Goal: Task Accomplishment & Management: Complete application form

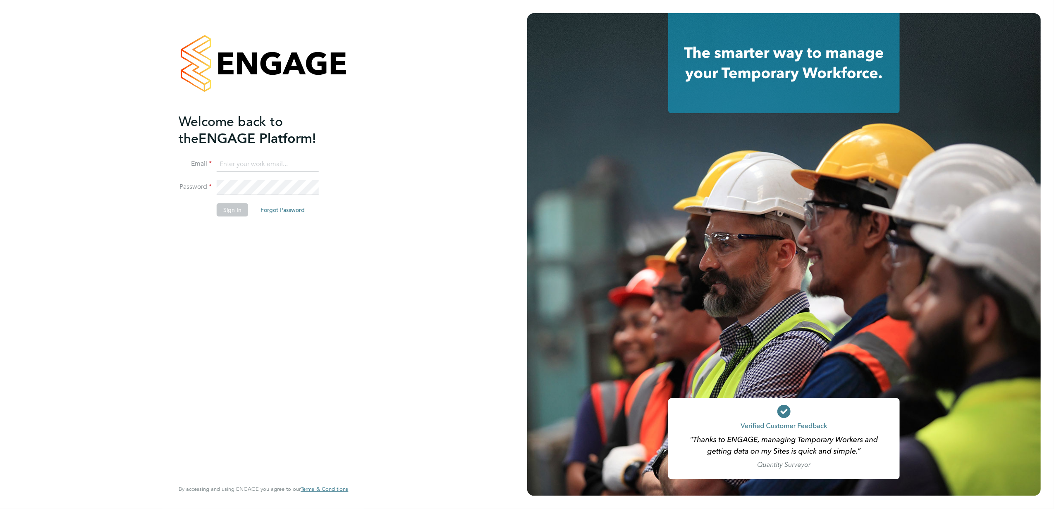
type input "anna.slavova@vgcgroup.co.uk"
click at [234, 214] on button "Sign In" at bounding box center [232, 209] width 31 height 13
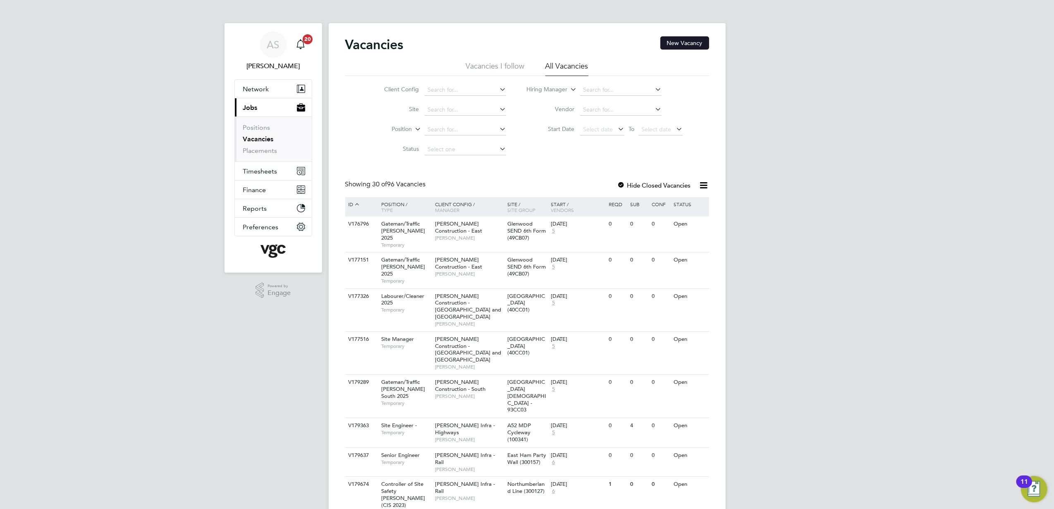
click at [692, 40] on button "New Vacancy" at bounding box center [684, 42] width 49 height 13
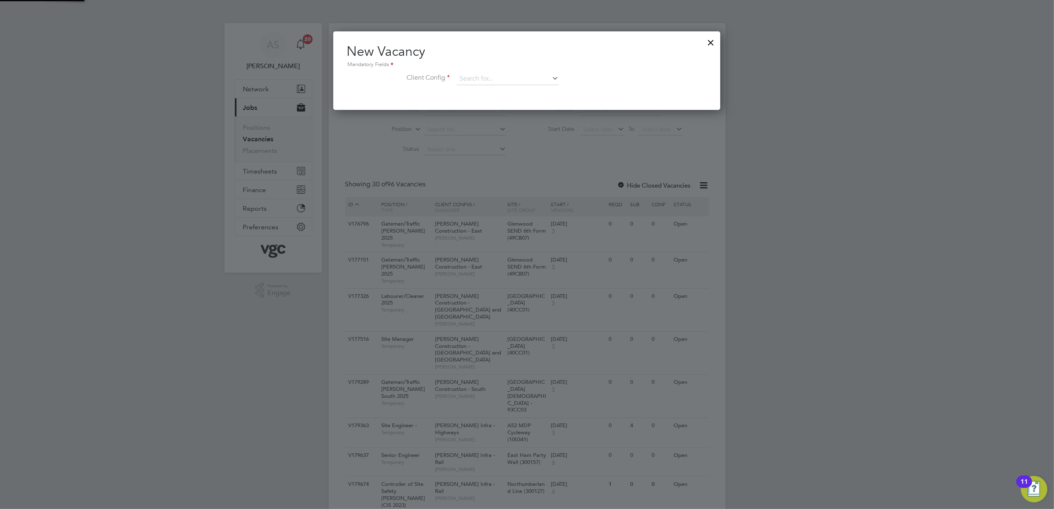
scroll to position [79, 387]
click at [505, 79] on input at bounding box center [508, 79] width 102 height 12
click at [533, 91] on li "[PERSON_NAME] Infra - Rail" at bounding box center [507, 90] width 103 height 11
type input "[PERSON_NAME] Infra - Rail"
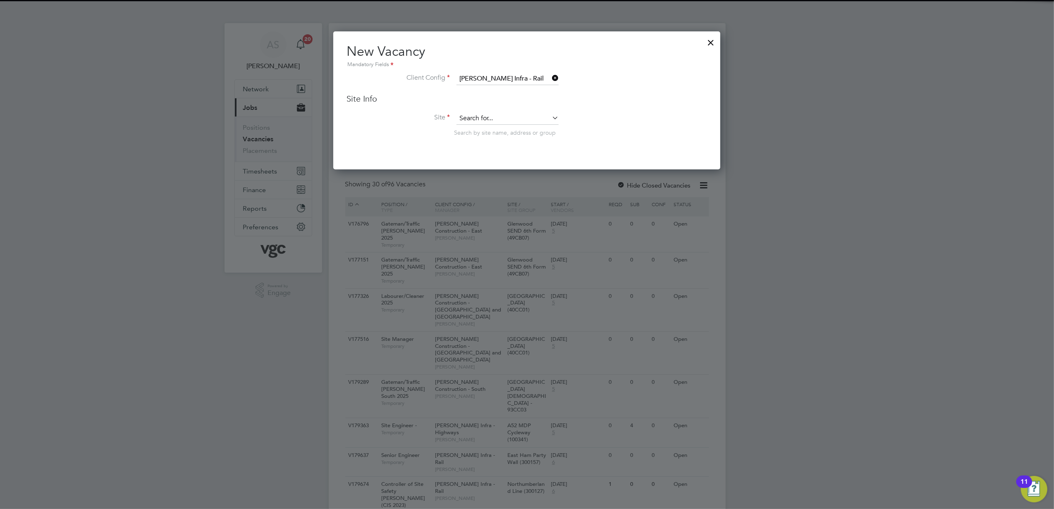
click at [525, 119] on input at bounding box center [508, 118] width 102 height 12
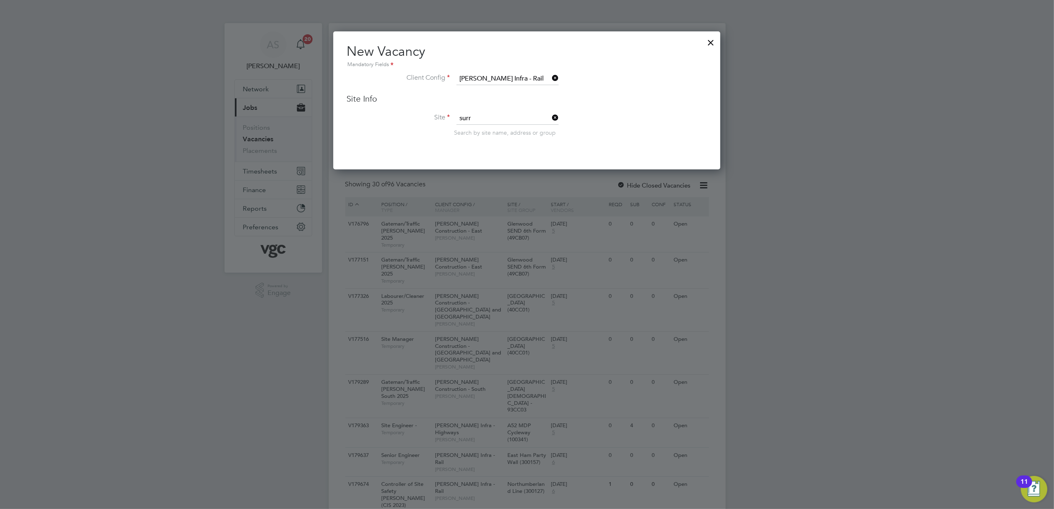
click at [528, 127] on li "Surr ey Quays Station Upgrade (300147)" at bounding box center [512, 129] width 112 height 11
type input "[GEOGRAPHIC_DATA] Upgrade (300147)"
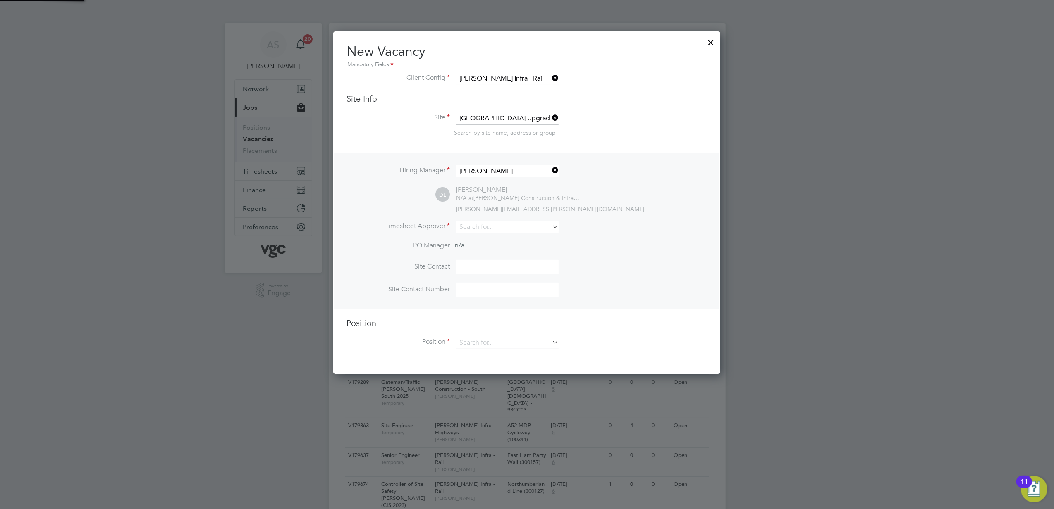
scroll to position [341, 387]
click at [492, 224] on input at bounding box center [508, 227] width 102 height 12
click at [518, 234] on li "Dami an Liviu" at bounding box center [507, 237] width 103 height 11
type input "[PERSON_NAME]"
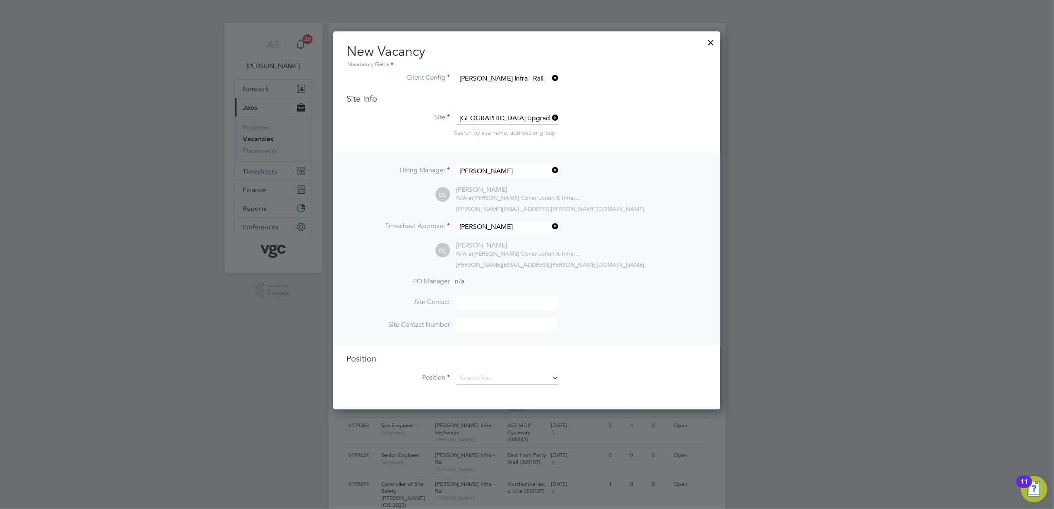
scroll to position [377, 387]
click at [495, 377] on input at bounding box center [508, 379] width 102 height 12
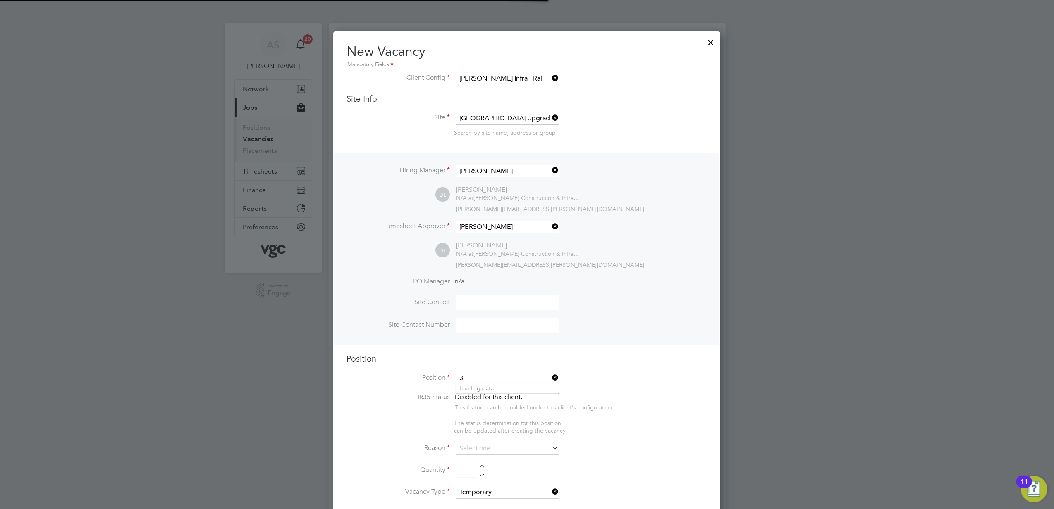
scroll to position [1168, 387]
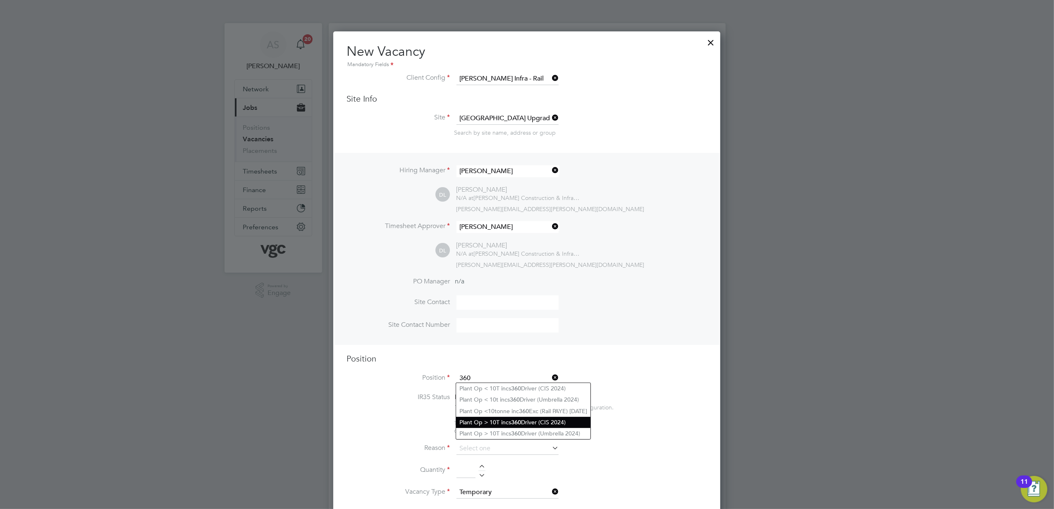
type input "360"
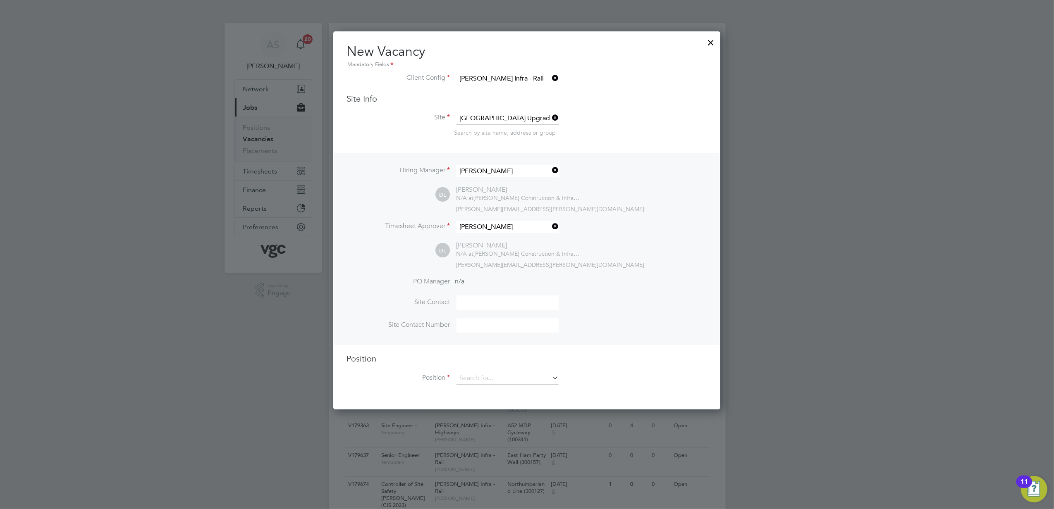
scroll to position [4, 4]
click at [667, 288] on li "PO Manager n/a" at bounding box center [527, 286] width 361 height 19
click at [496, 375] on input at bounding box center [508, 379] width 102 height 12
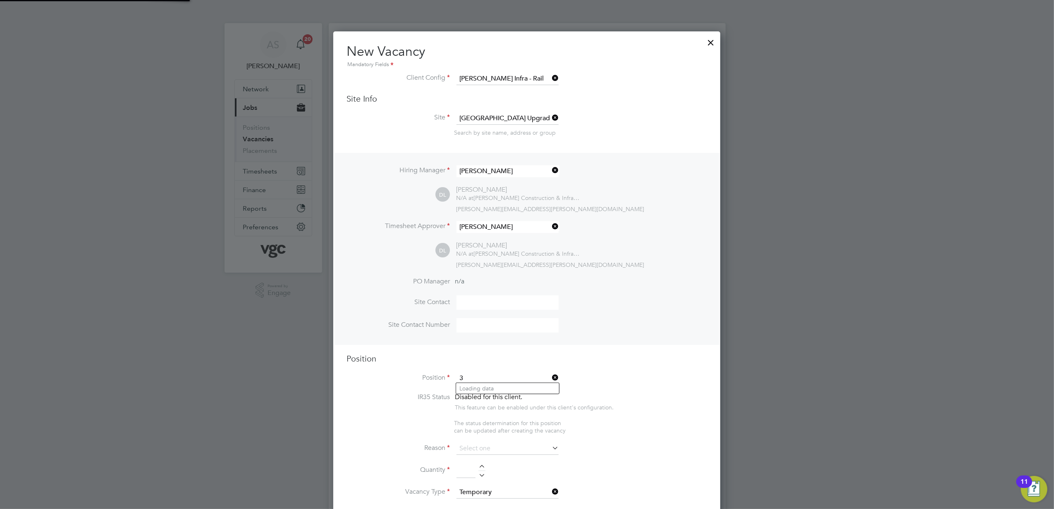
scroll to position [1168, 387]
click at [561, 421] on li "Plant Op > 10T incs 360 Driver (CIS 2024)" at bounding box center [523, 422] width 134 height 11
type input "Plant Op > 10T incs 360 Driver (CIS 2024)"
type textarea "."
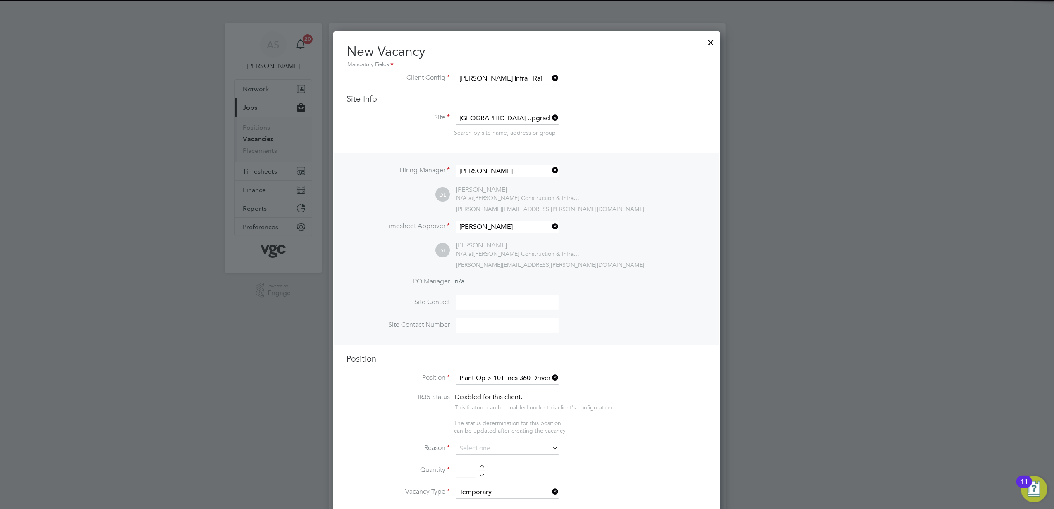
click at [694, 409] on li "IR35 Status Disabled for this client. This feature can be enabled under this cl…" at bounding box center [527, 406] width 361 height 26
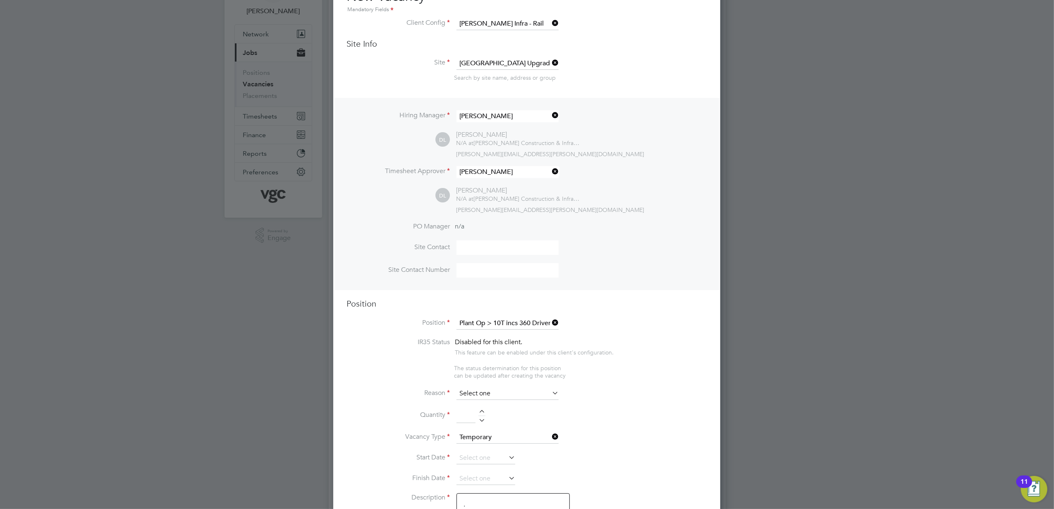
click at [492, 388] on input at bounding box center [508, 394] width 102 height 12
click at [496, 428] on li "Extra Work" at bounding box center [507, 425] width 103 height 11
type input "Extra Work"
click at [677, 429] on li "Quantity" at bounding box center [527, 420] width 361 height 23
click at [481, 411] on div at bounding box center [481, 413] width 7 height 6
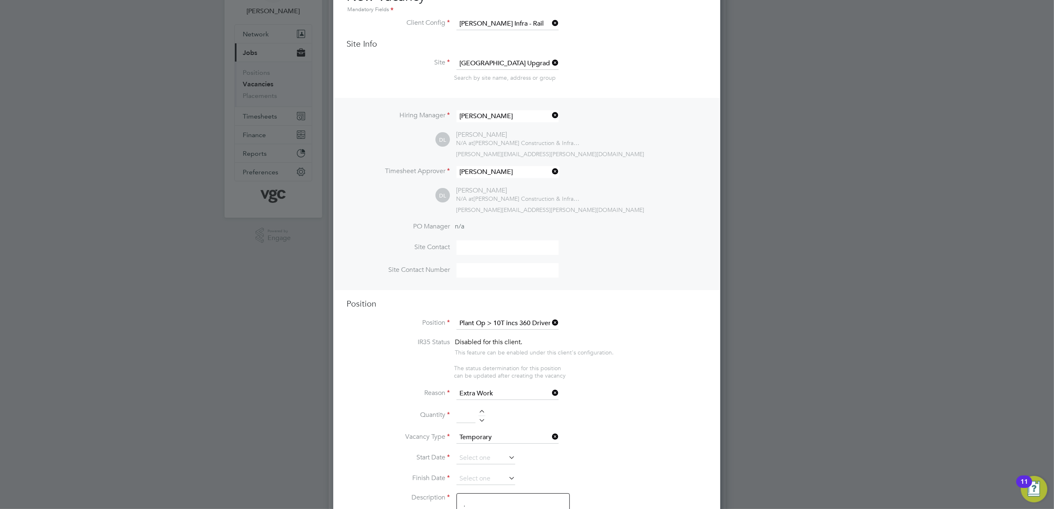
type input "1"
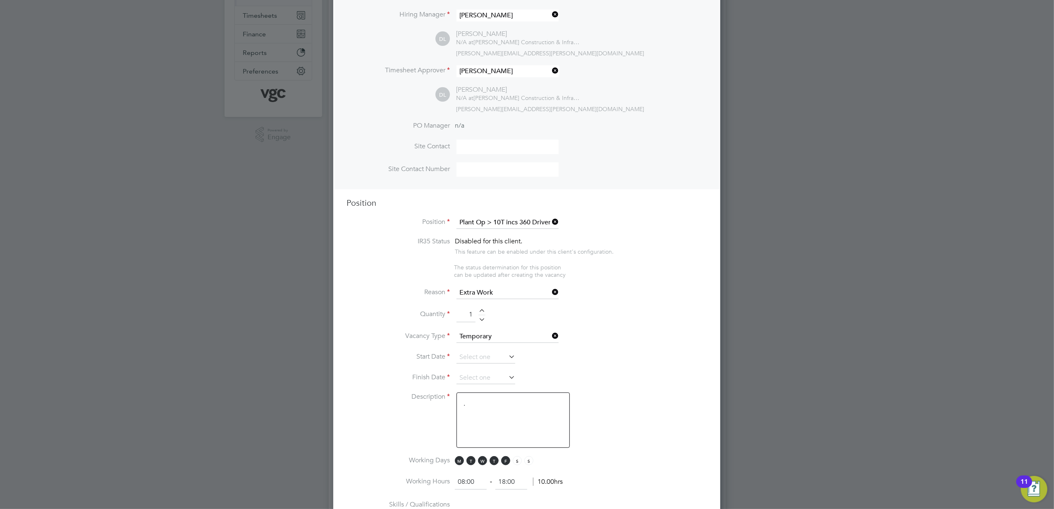
scroll to position [165, 0]
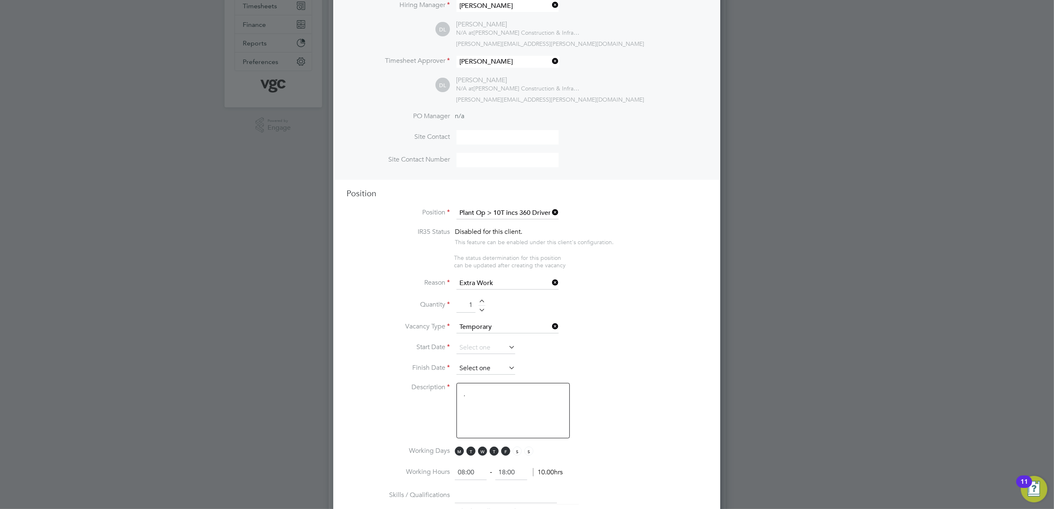
click at [480, 346] on input at bounding box center [486, 348] width 59 height 12
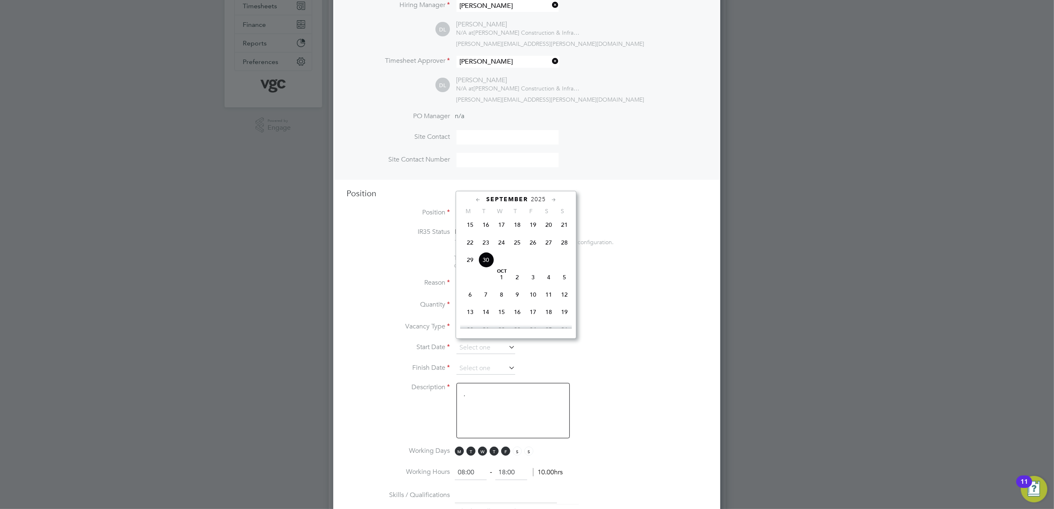
click at [466, 247] on span "22" at bounding box center [470, 243] width 16 height 16
type input "[DATE]"
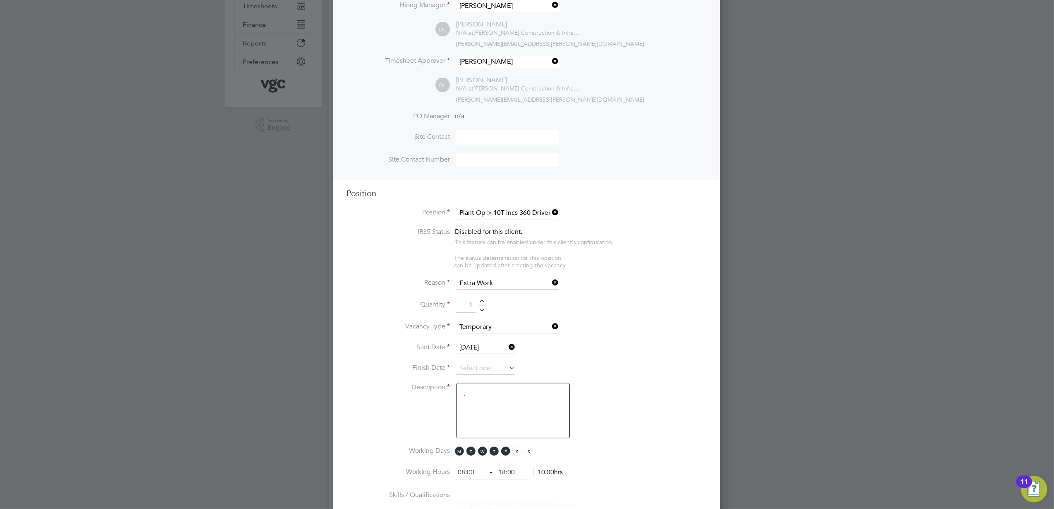
click at [613, 372] on li "Finish Date" at bounding box center [527, 373] width 361 height 21
click at [480, 368] on input at bounding box center [486, 369] width 59 height 12
click at [535, 287] on span "26" at bounding box center [533, 279] width 16 height 16
type input "[DATE]"
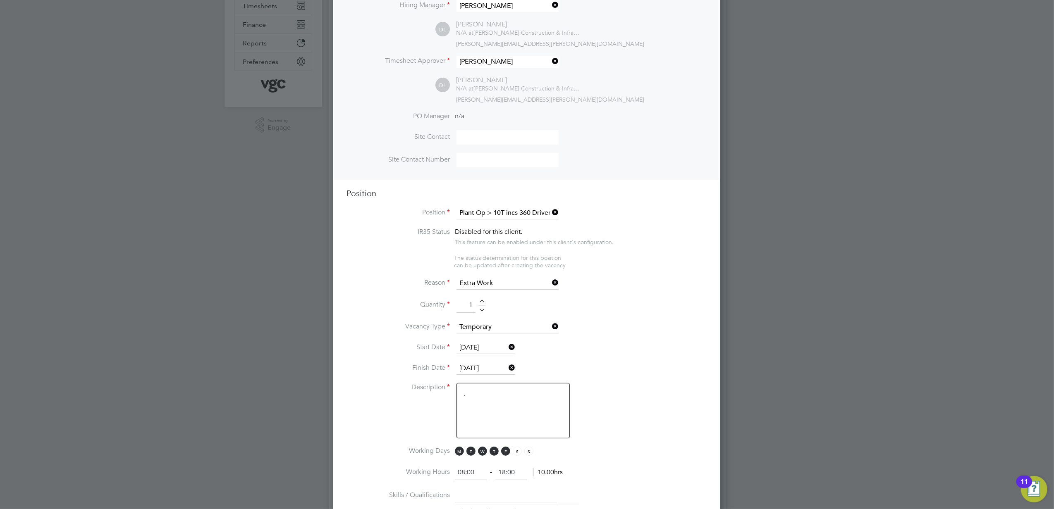
click at [624, 377] on li "Finish Date [DATE]" at bounding box center [527, 373] width 361 height 21
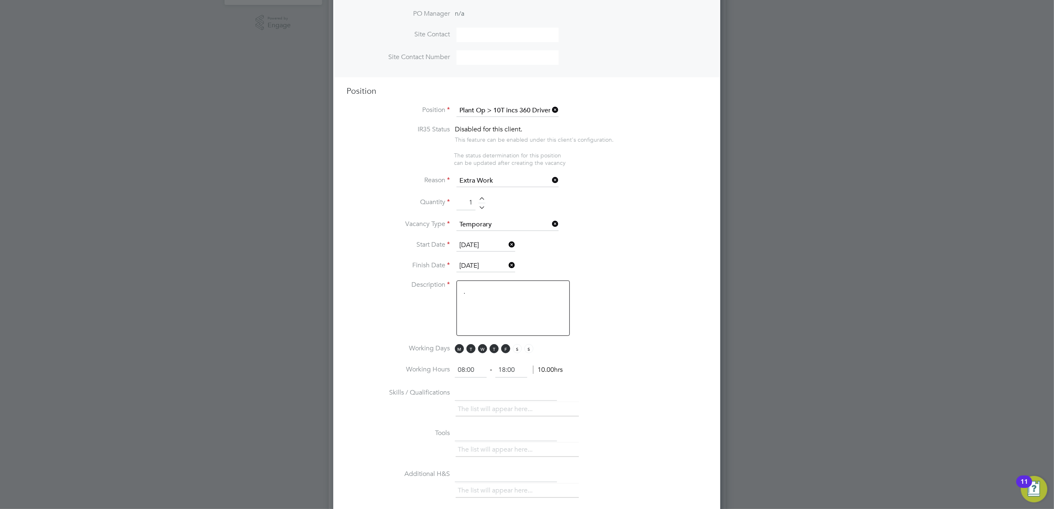
scroll to position [275, 0]
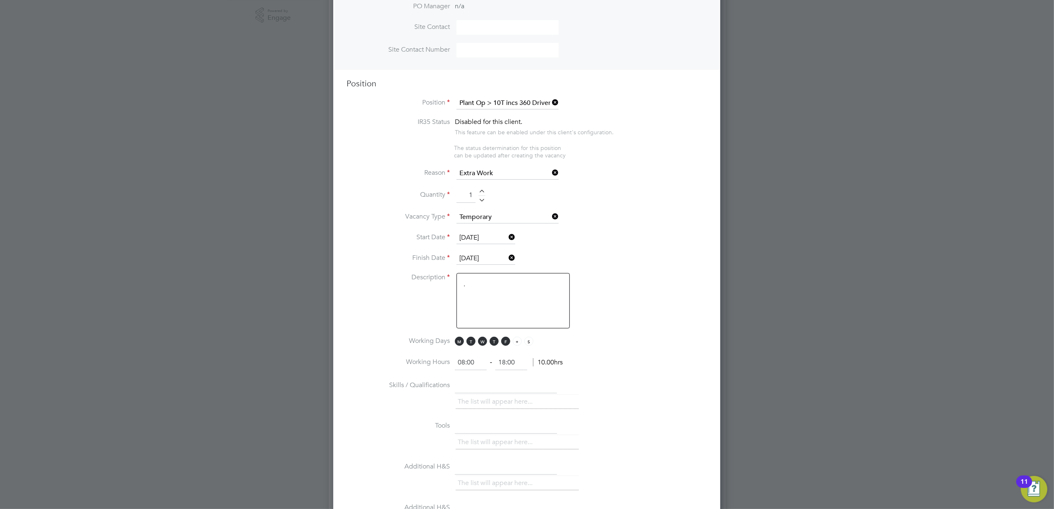
click at [520, 342] on span "S" at bounding box center [517, 341] width 9 height 9
click at [530, 341] on span "S" at bounding box center [528, 341] width 9 height 9
click at [650, 379] on li "Skills / Qualifications The list will appear here..." at bounding box center [527, 399] width 361 height 41
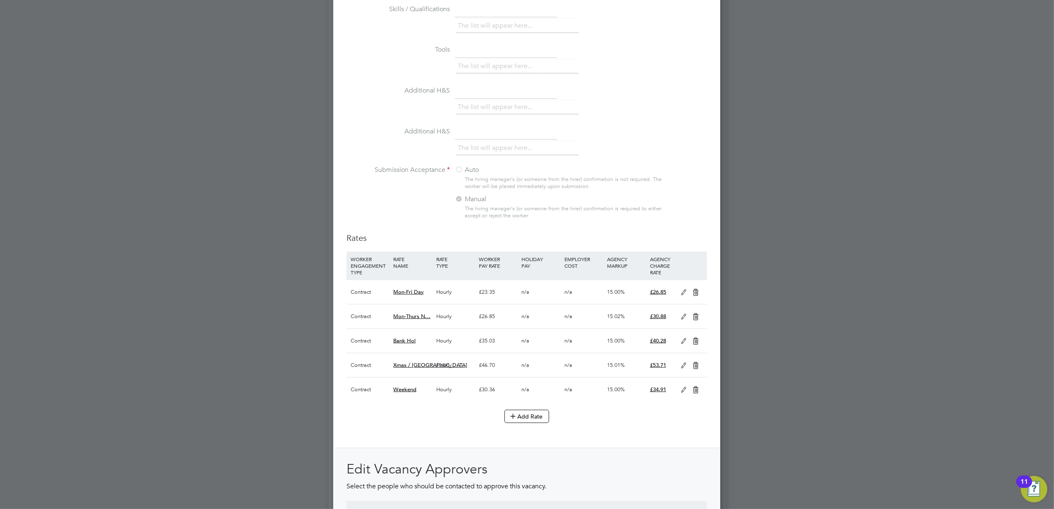
scroll to position [662, 0]
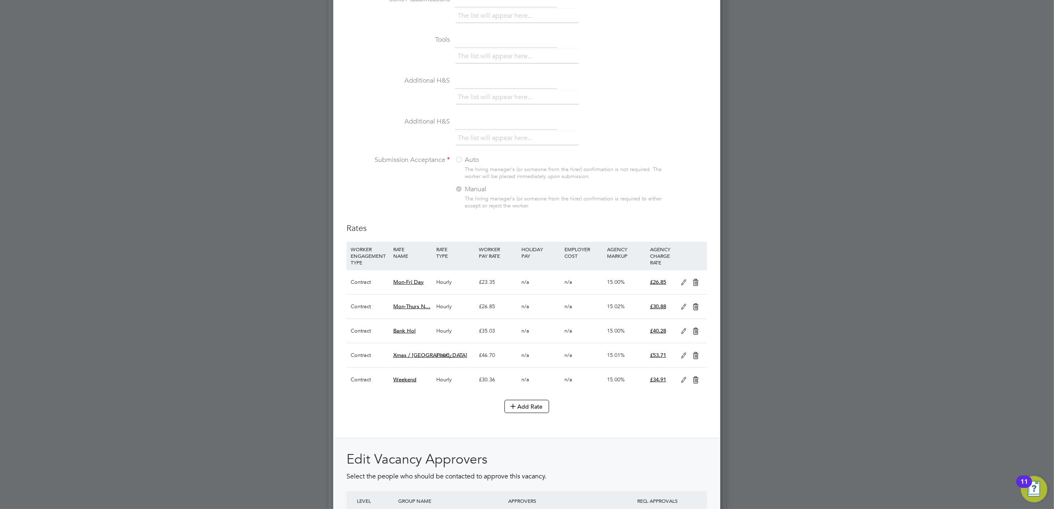
click at [682, 281] on icon at bounding box center [684, 283] width 10 height 7
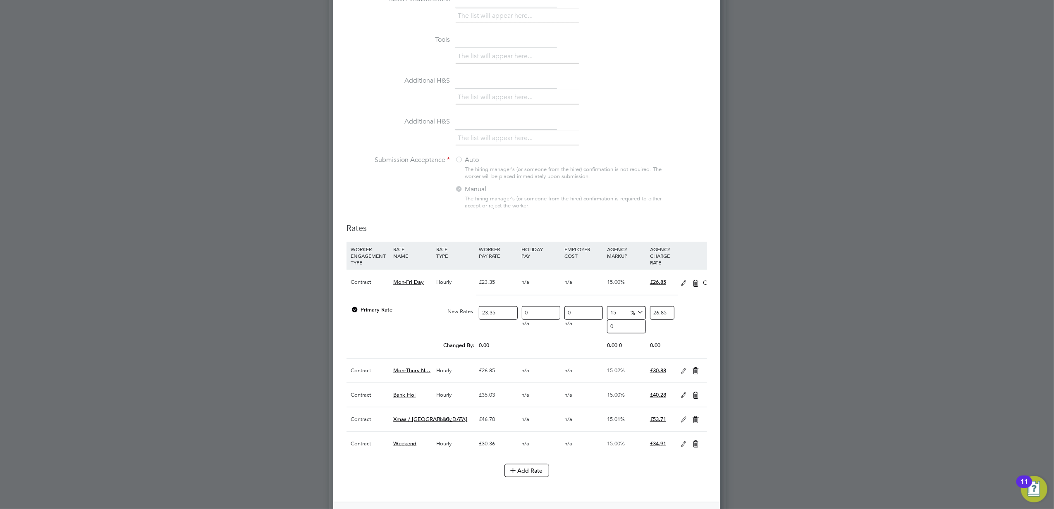
scroll to position [1304, 387]
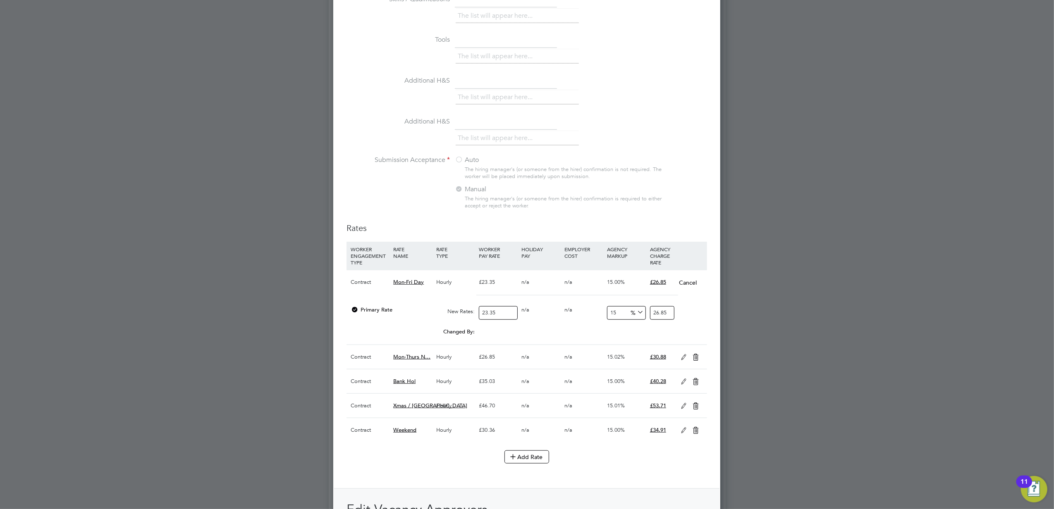
click at [505, 308] on input "23.35" at bounding box center [498, 313] width 38 height 14
type input "2"
type input "2.3"
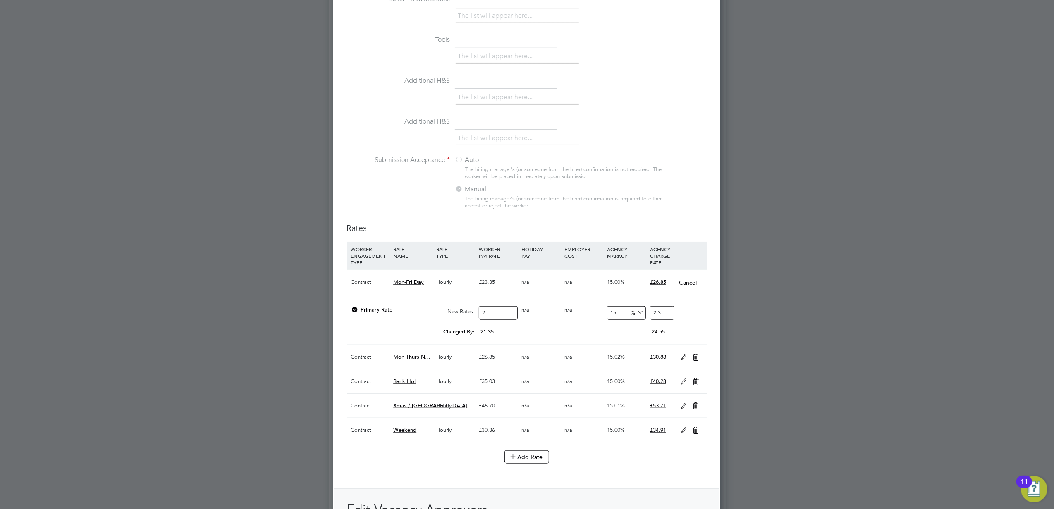
type input "21"
type input "24.15"
type input "21"
click at [667, 310] on input "24.15" at bounding box center [662, 313] width 24 height 14
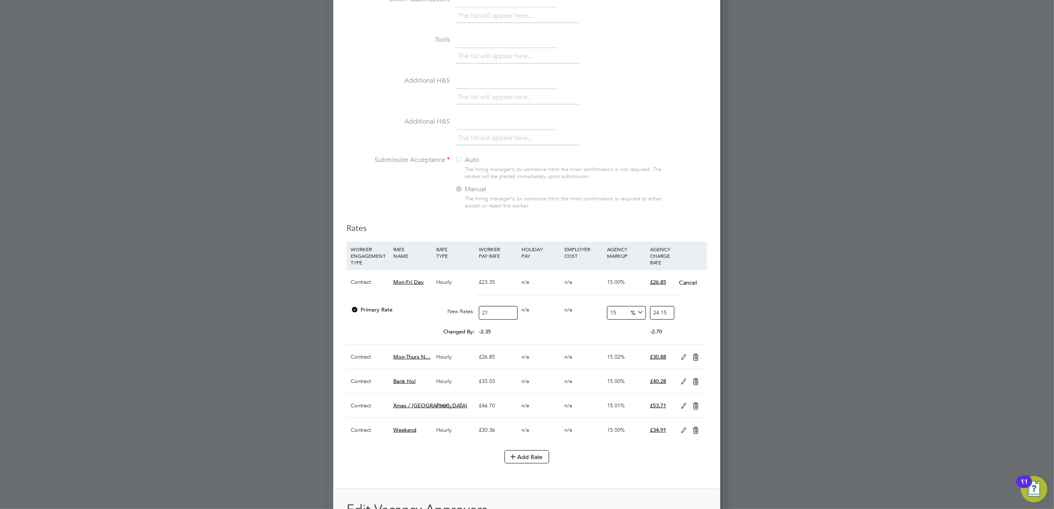
click at [667, 310] on input "24.15" at bounding box center [662, 313] width 24 height 14
click at [793, 333] on div at bounding box center [527, 254] width 1054 height 509
click at [683, 357] on icon at bounding box center [684, 357] width 10 height 7
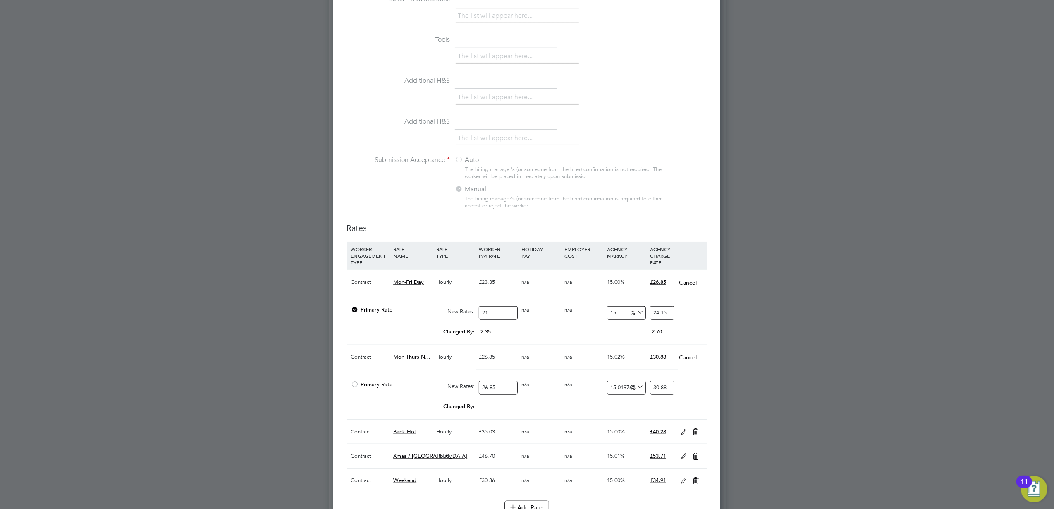
scroll to position [4, 4]
click at [498, 389] on input "26.85" at bounding box center [498, 388] width 38 height 14
click at [498, 390] on input "26.85" at bounding box center [498, 388] width 38 height 14
type input "2"
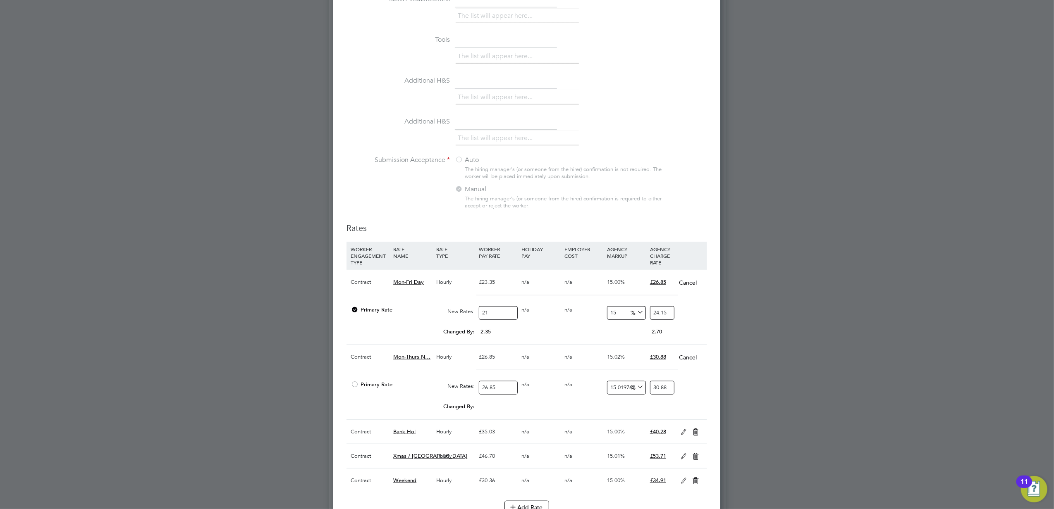
type input "2.300395256916996"
type input "24"
type input "27.604743083003953"
type input "24.1"
type input "27.719762845849804"
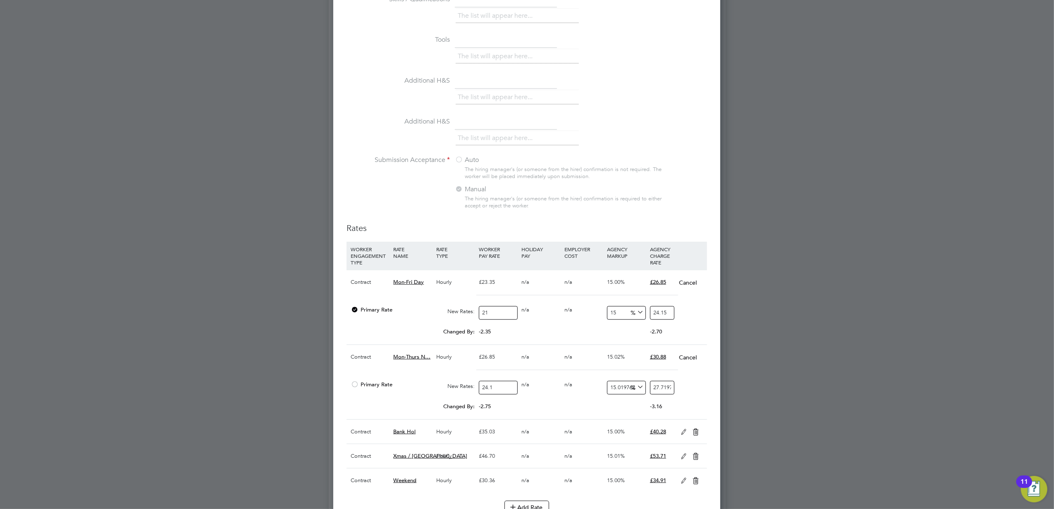
type input "24.15"
type input "27.777272727272727"
type input "24.15"
click at [885, 335] on div at bounding box center [527, 254] width 1054 height 509
click at [681, 481] on icon at bounding box center [684, 481] width 10 height 7
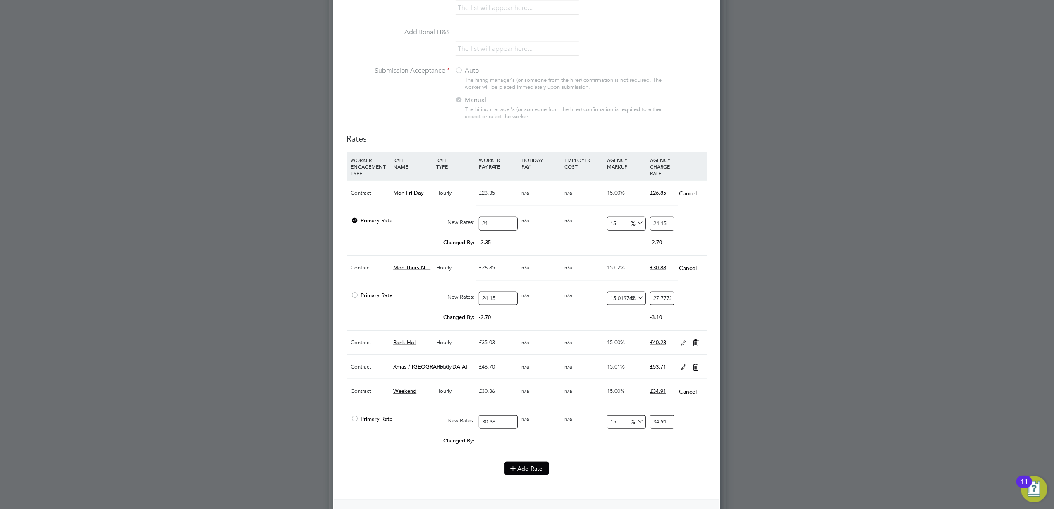
scroll to position [772, 0]
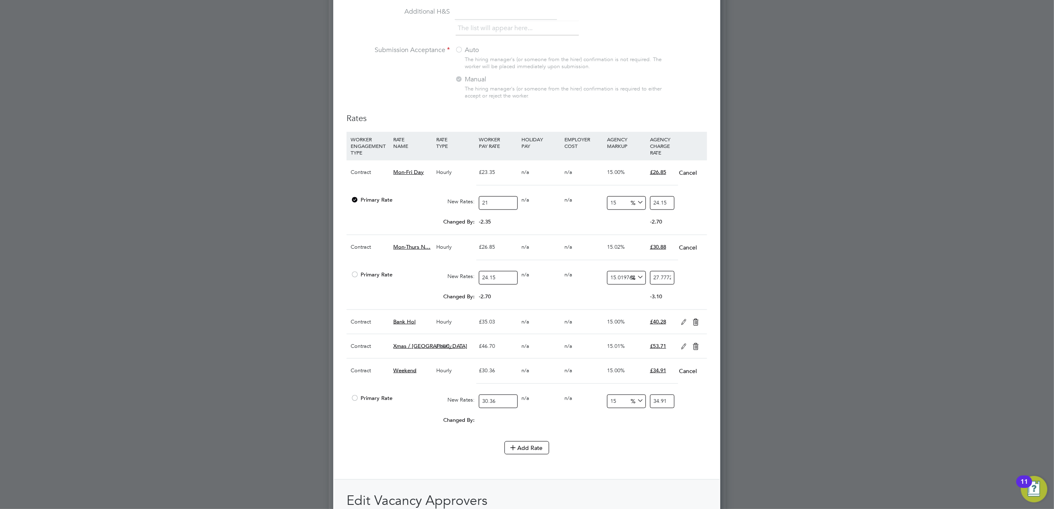
click at [499, 405] on input "30.36" at bounding box center [498, 402] width 38 height 14
type input "2"
type input "2.3"
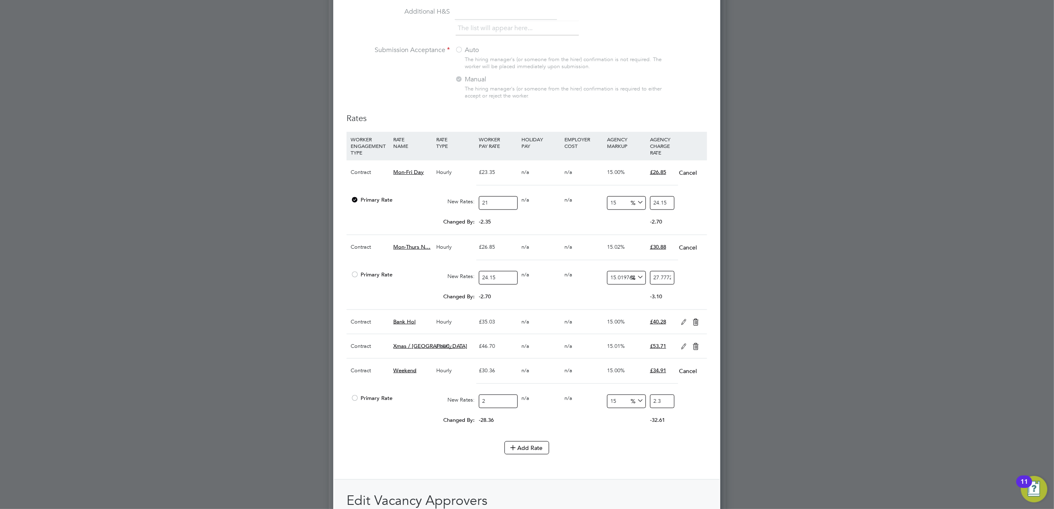
type input "27"
type input "31.05"
type input "27.3"
type input "31.395"
type input "27.30"
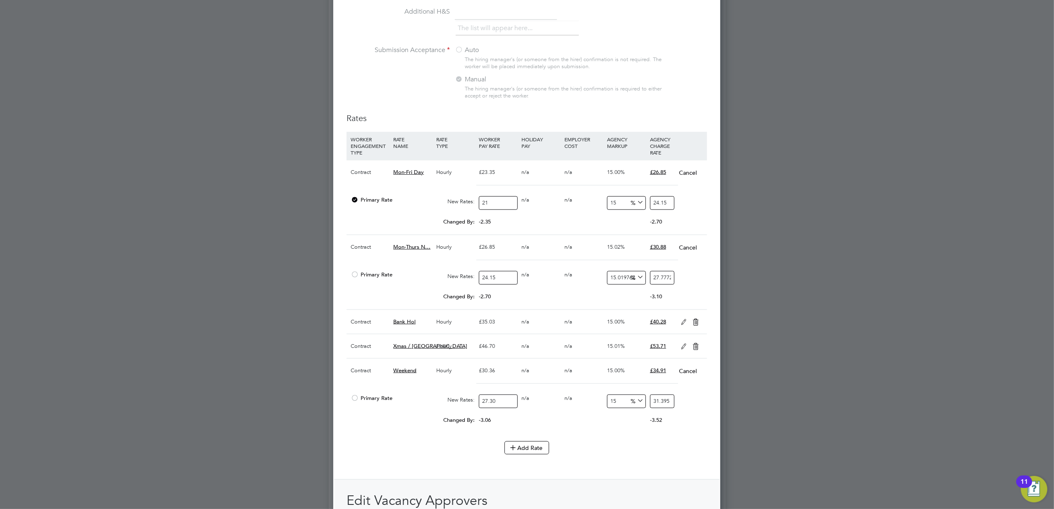
click at [661, 401] on input "31.395" at bounding box center [662, 402] width 24 height 14
type input "-89.01098901098901"
type input "3"
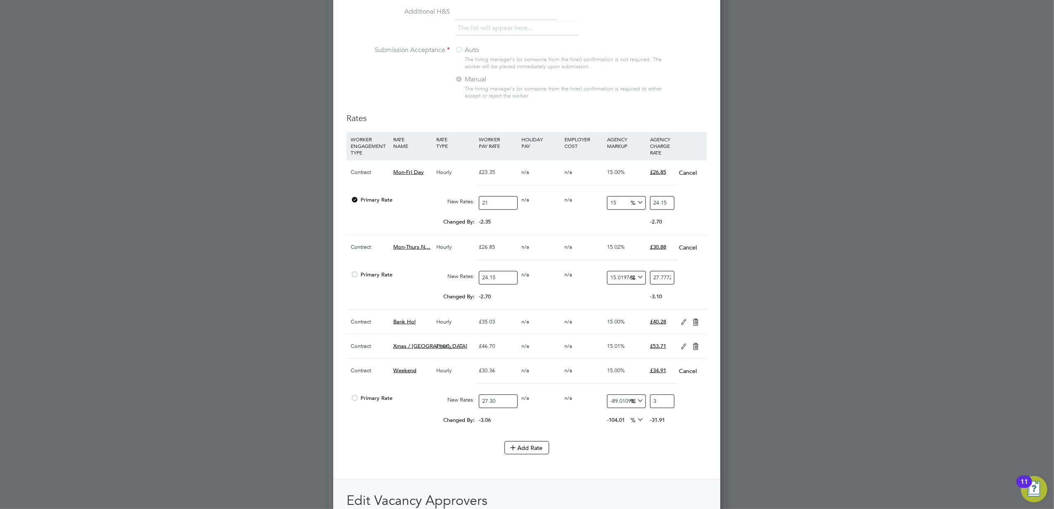
type input "13.553113553113553"
type input "31"
type input "15.018315018315018"
type input "31.40"
click at [854, 414] on div at bounding box center [527, 254] width 1054 height 509
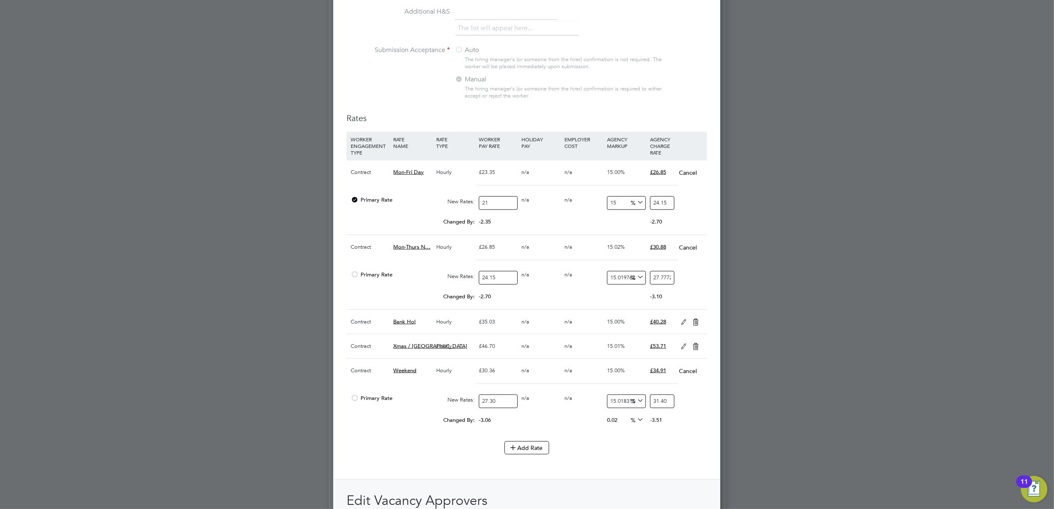
click at [681, 323] on icon at bounding box center [684, 322] width 10 height 7
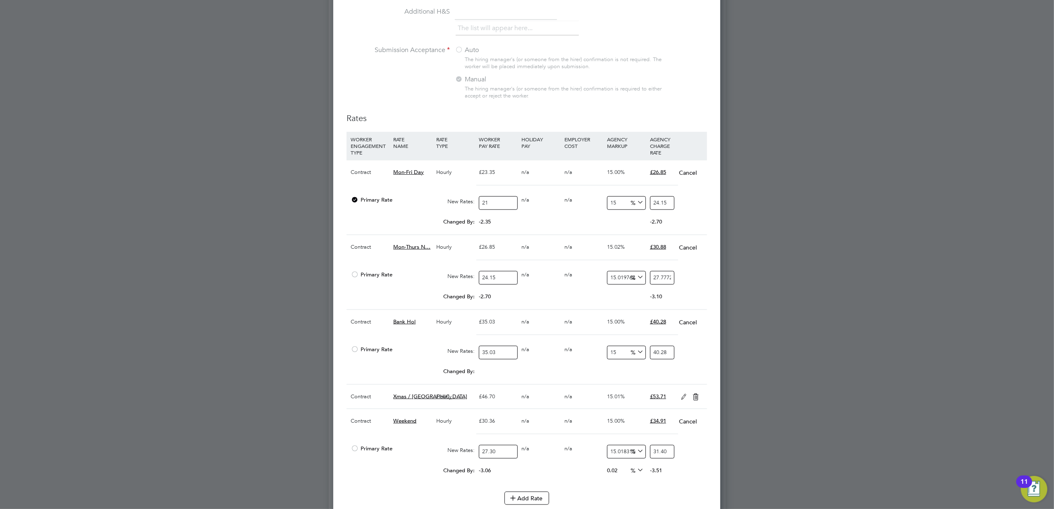
scroll to position [4, 4]
click at [500, 356] on input "35.03" at bounding box center [498, 353] width 38 height 14
type input "3"
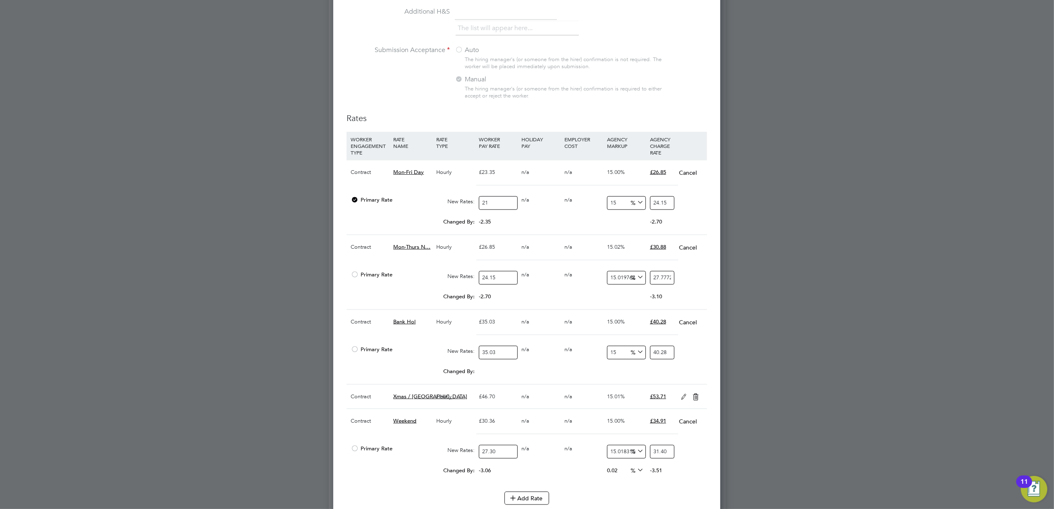
type input "3.45"
type input "31"
type input "35.65"
type input "31.5"
type input "36.225"
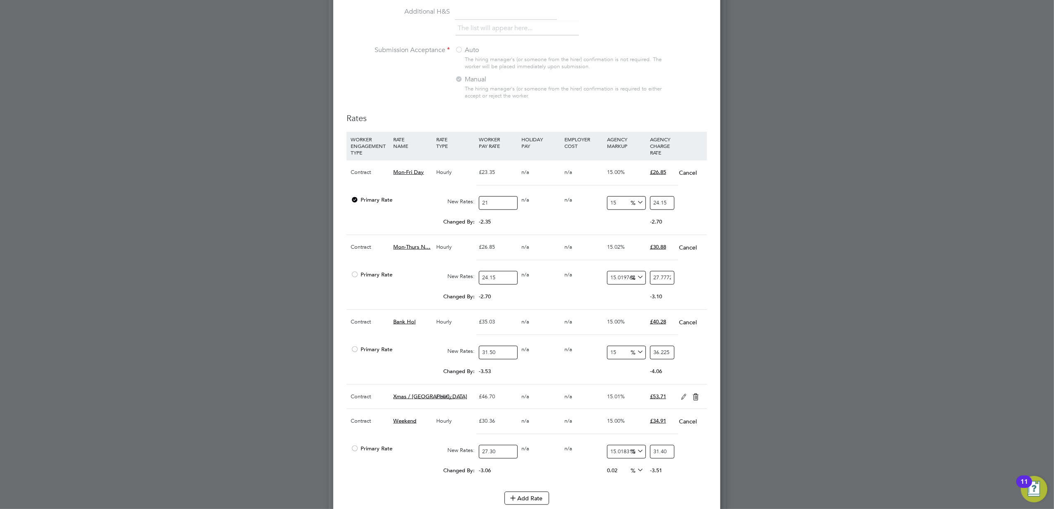
type input "31.50"
click at [660, 348] on input "36.225" at bounding box center [662, 353] width 24 height 14
type input "-90.47619047619048"
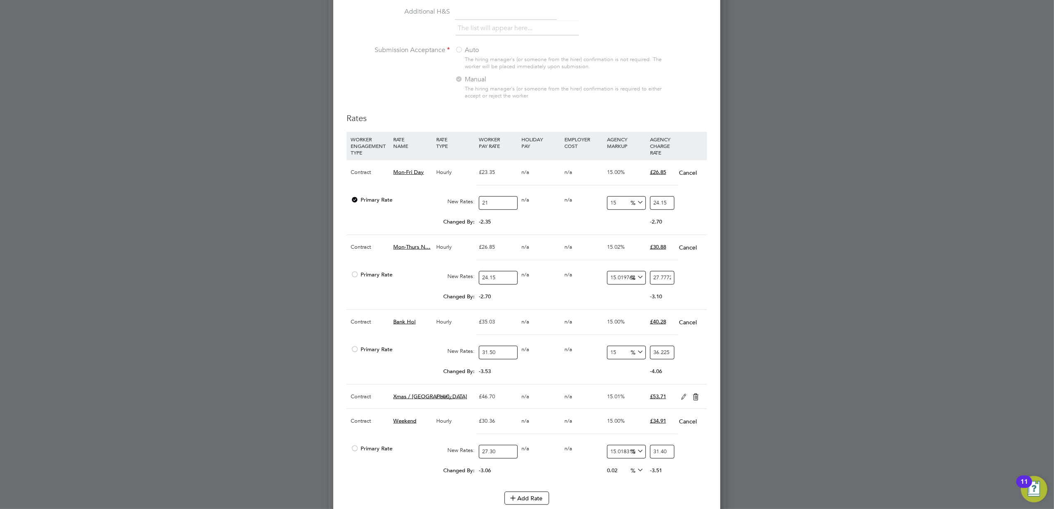
type input "3"
type input "14.285714285714286"
type input "36"
type input "14.920634920634921"
type input "36.2"
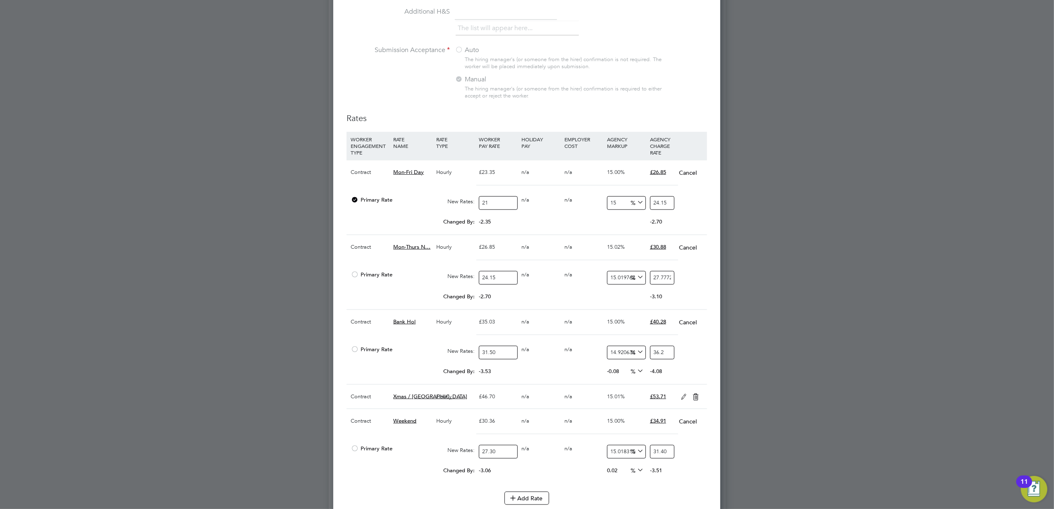
type input "15.015873015873016"
type input "36.23"
click at [846, 423] on div at bounding box center [527, 254] width 1054 height 509
click at [683, 395] on icon at bounding box center [684, 397] width 10 height 7
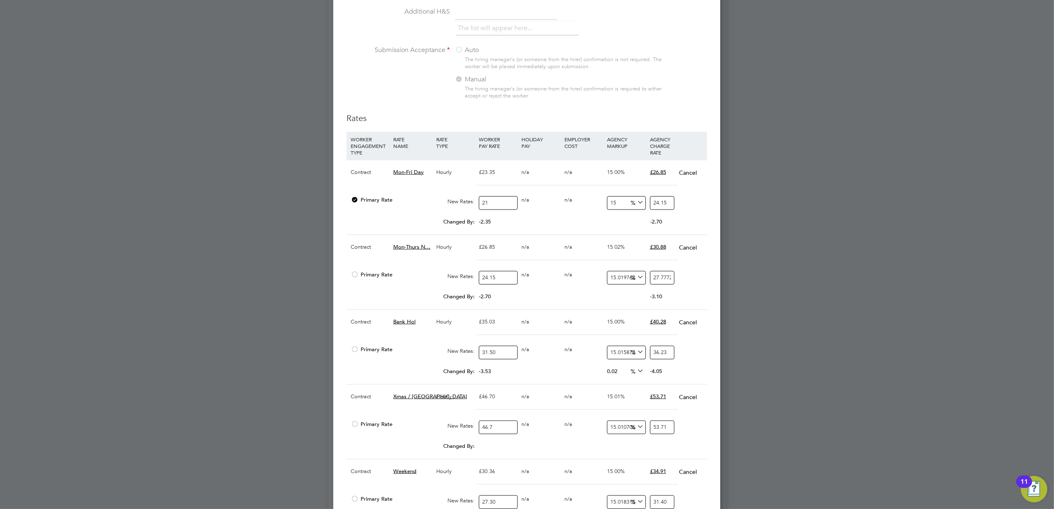
click at [497, 427] on input "46.7" at bounding box center [498, 428] width 38 height 14
type input "4"
type input "4.600428265524625"
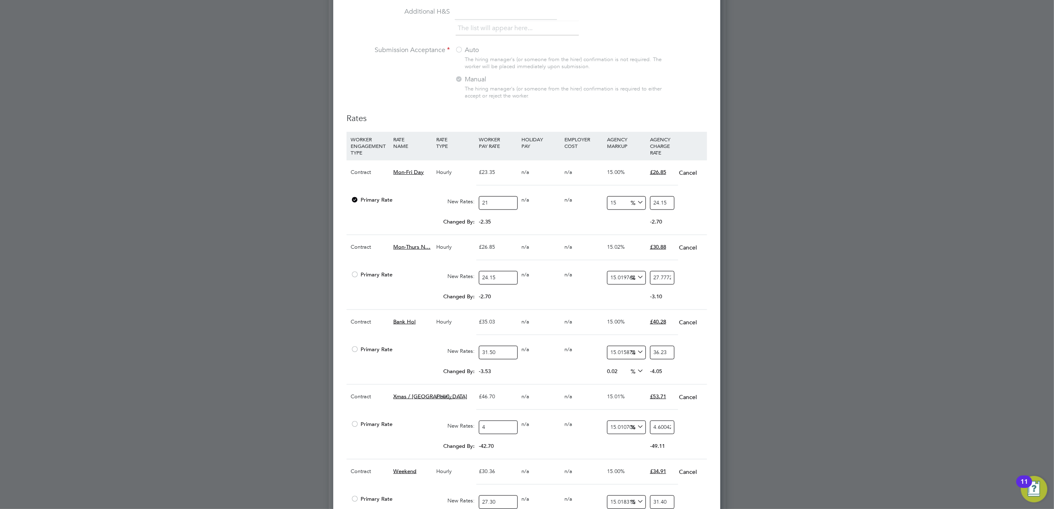
type input "42"
type input "48.304496788008564"
type input "42"
click at [918, 408] on div at bounding box center [527, 254] width 1054 height 509
click at [661, 426] on input "48.304496788008564" at bounding box center [662, 428] width 24 height 14
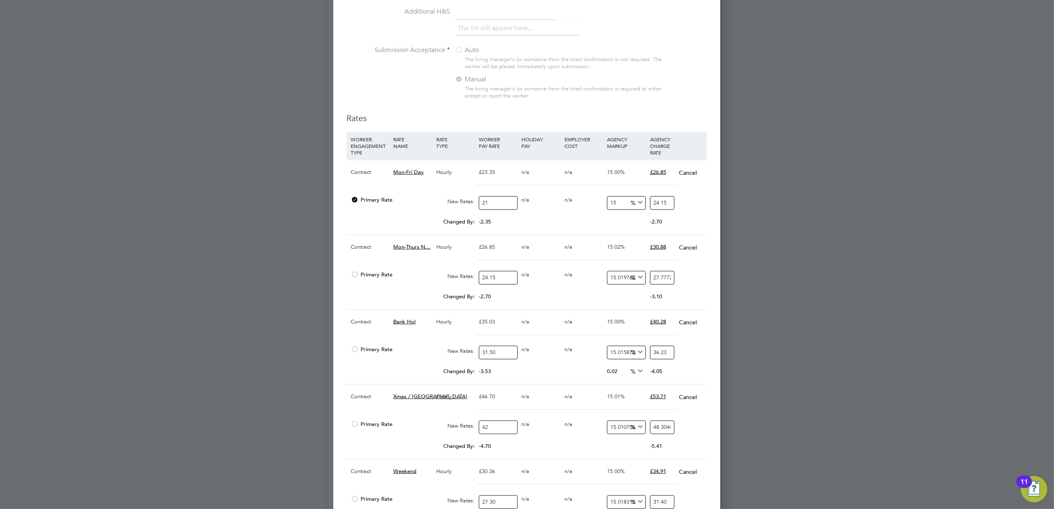
click at [661, 426] on input "48.304496788008564" at bounding box center [662, 428] width 24 height 14
type input "-90.47619047619048"
type input "48"
type input "15"
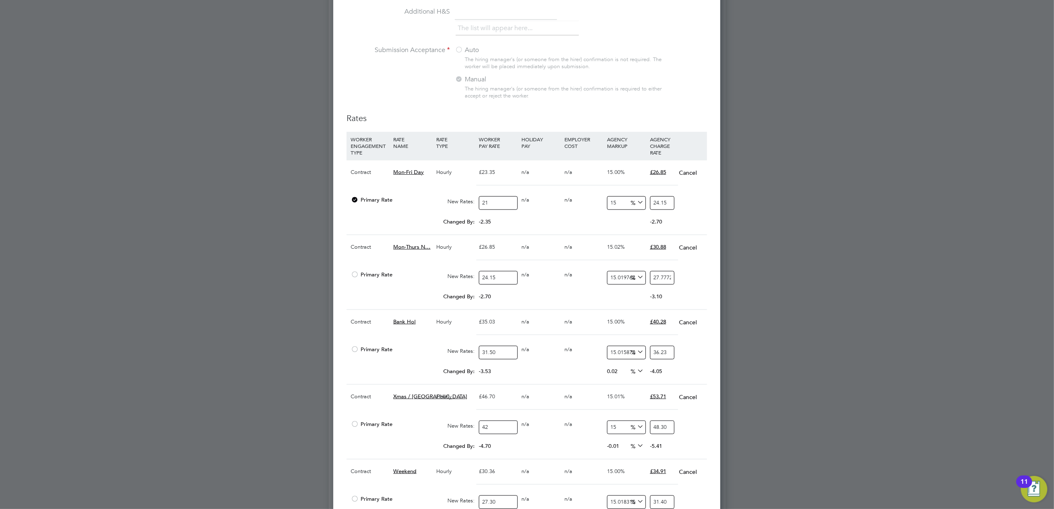
type input "48.30"
click at [818, 437] on div at bounding box center [527, 254] width 1054 height 509
click at [664, 275] on input "27.777272727272727" at bounding box center [662, 278] width 24 height 14
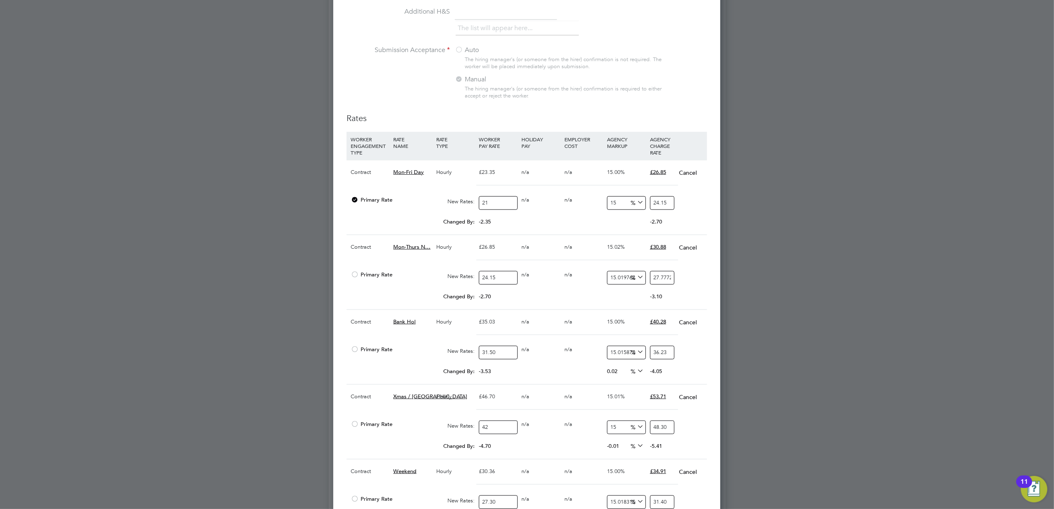
type input "-91.7184265010352"
type input "2"
type input "11.801242236024844"
type input "27"
type input "14.699792960662526"
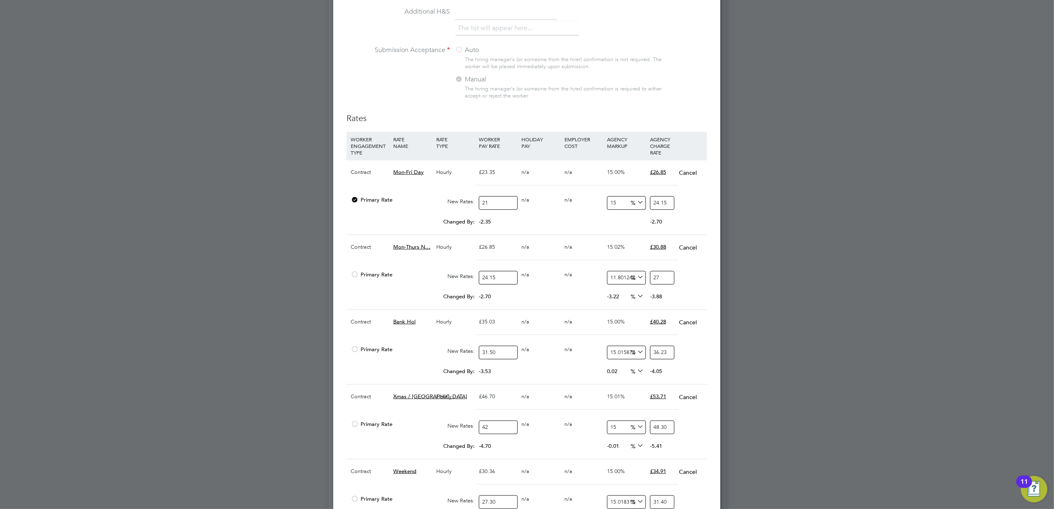
type input "27.7"
type input "14.989648033126294"
type input "27.77"
click at [927, 257] on div at bounding box center [527, 254] width 1054 height 509
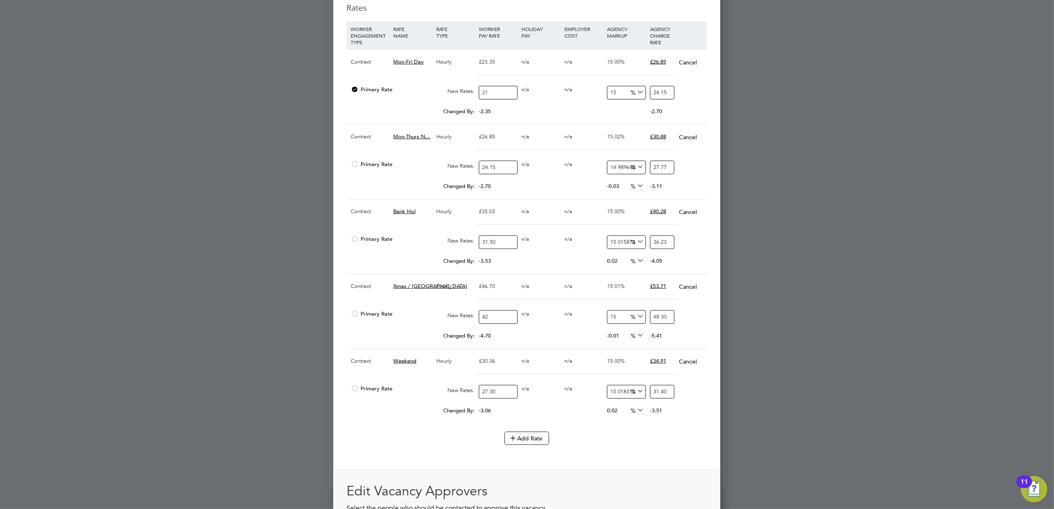
scroll to position [1029, 0]
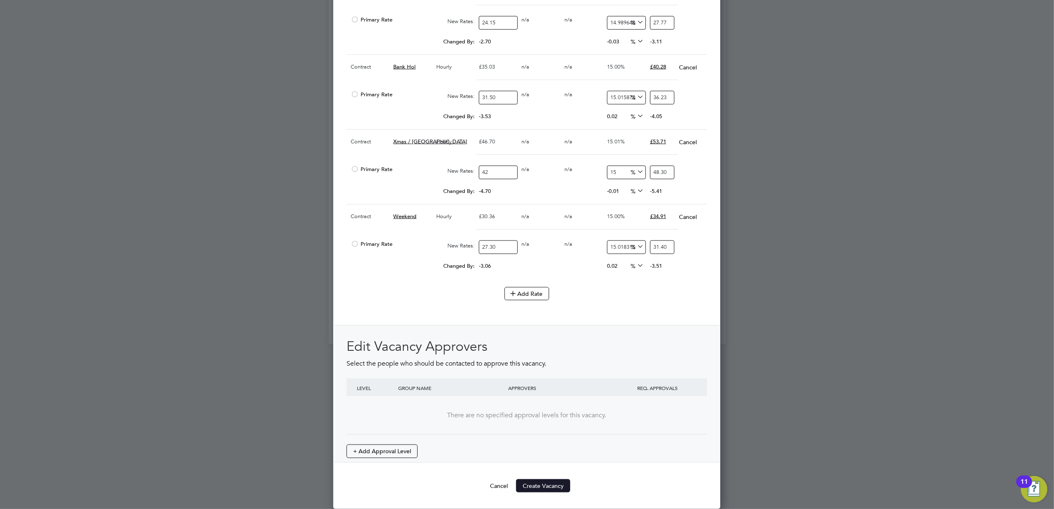
click at [544, 485] on button "Create Vacancy" at bounding box center [543, 486] width 54 height 13
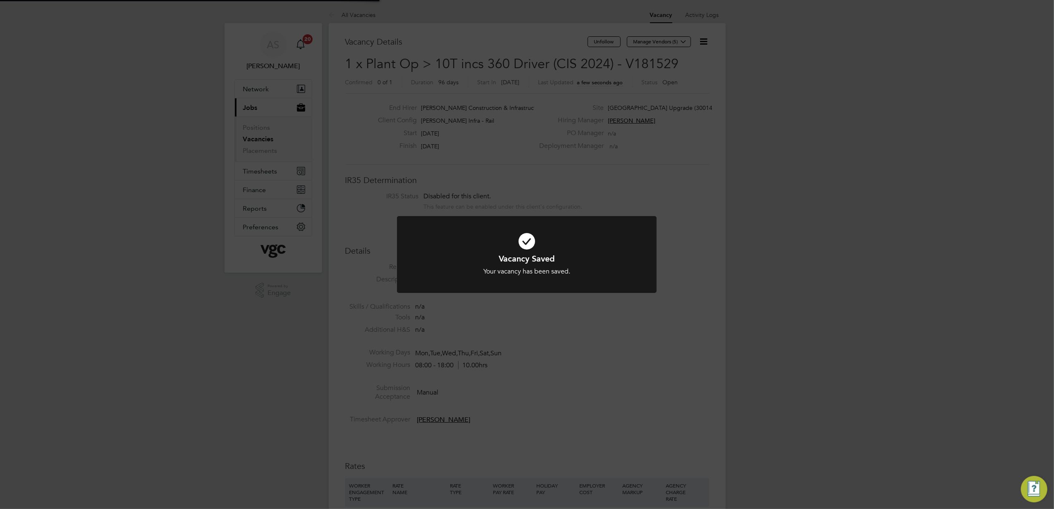
scroll to position [4, 4]
click at [586, 376] on div "Vacancy Saved Your vacancy has been saved. Cancel Okay" at bounding box center [527, 254] width 1054 height 509
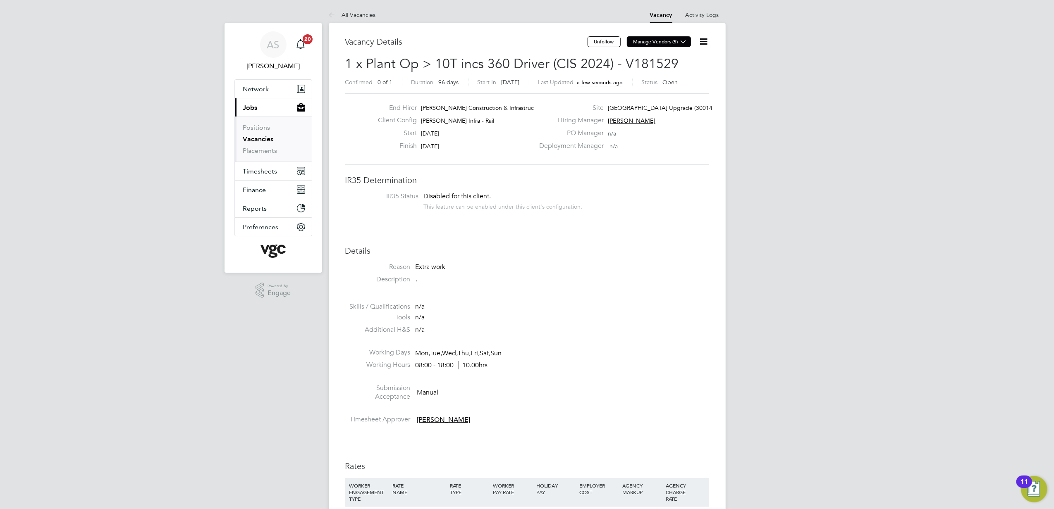
click at [666, 42] on button "Manage Vendors (5)" at bounding box center [659, 41] width 64 height 11
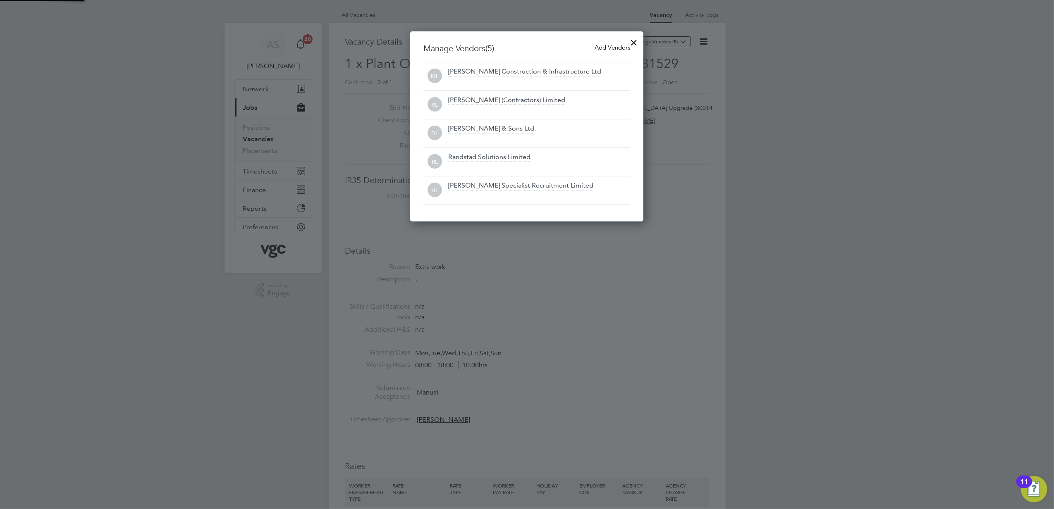
scroll to position [192, 234]
click at [618, 43] on span "Add Vendors" at bounding box center [613, 47] width 36 height 8
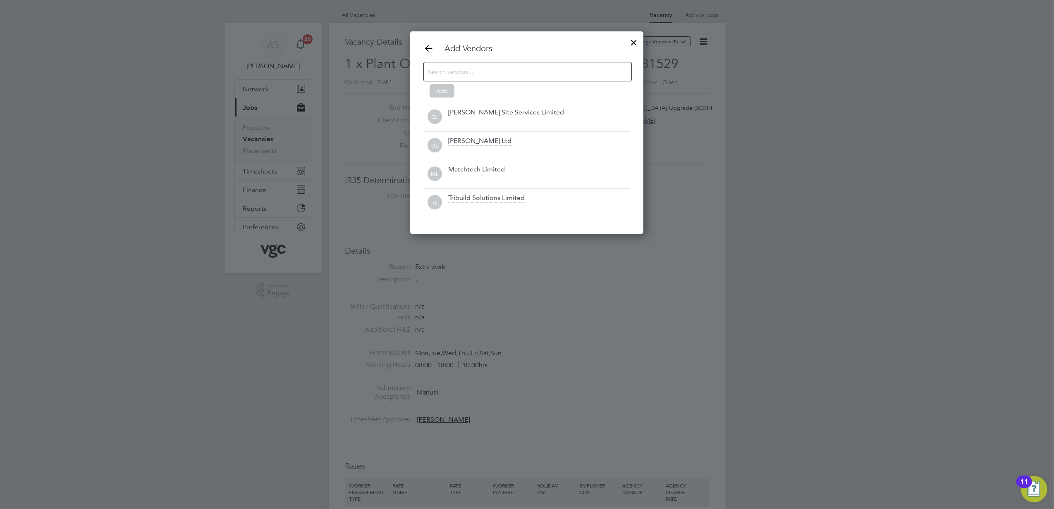
scroll to position [204, 234]
click at [521, 78] on div at bounding box center [527, 71] width 208 height 19
type input "tr"
click at [507, 198] on div "Tribuild Solutions Limited" at bounding box center [486, 198] width 77 height 9
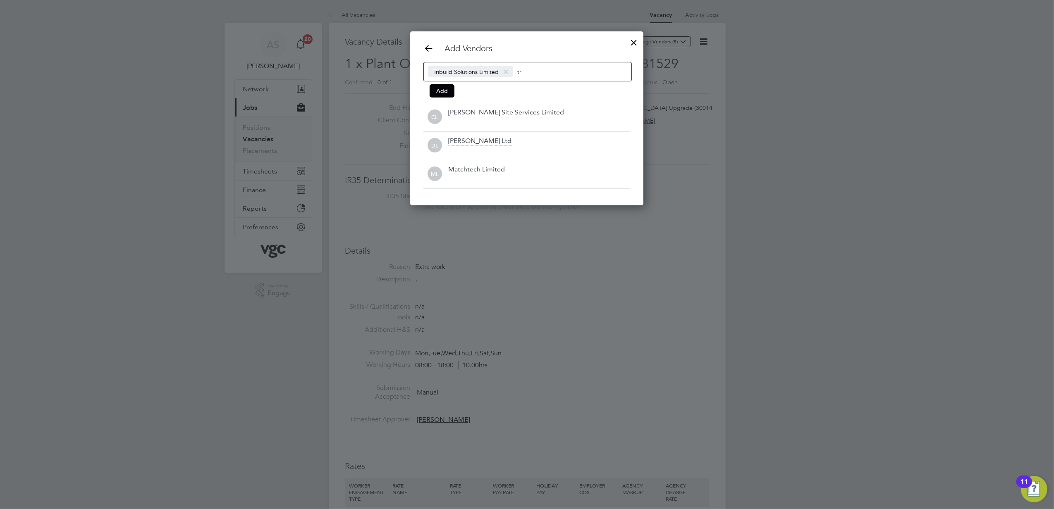
scroll to position [176, 234]
click at [434, 92] on button "Add" at bounding box center [442, 90] width 25 height 13
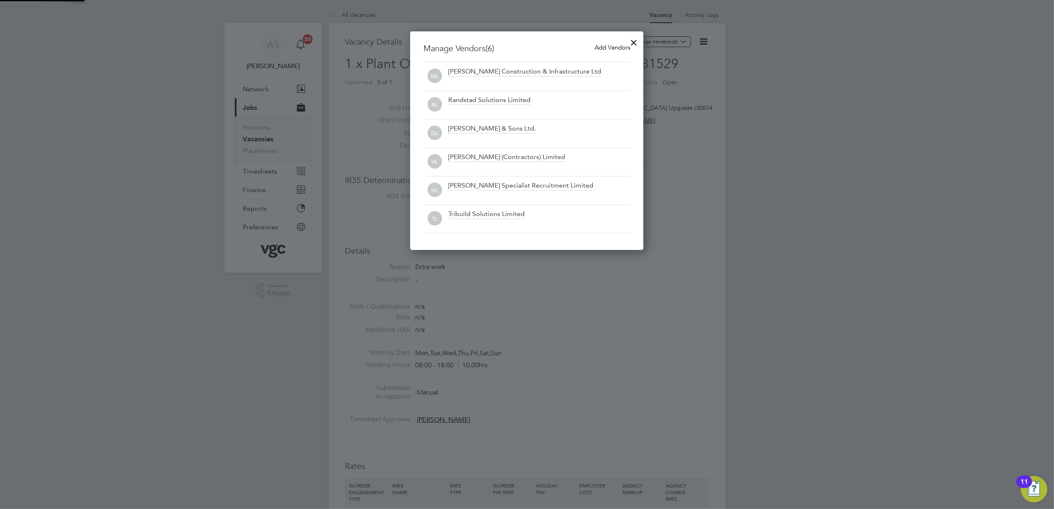
scroll to position [220, 234]
click at [755, 252] on div at bounding box center [527, 254] width 1054 height 509
click at [635, 38] on div at bounding box center [634, 40] width 15 height 15
